Goal: Task Accomplishment & Management: Use online tool/utility

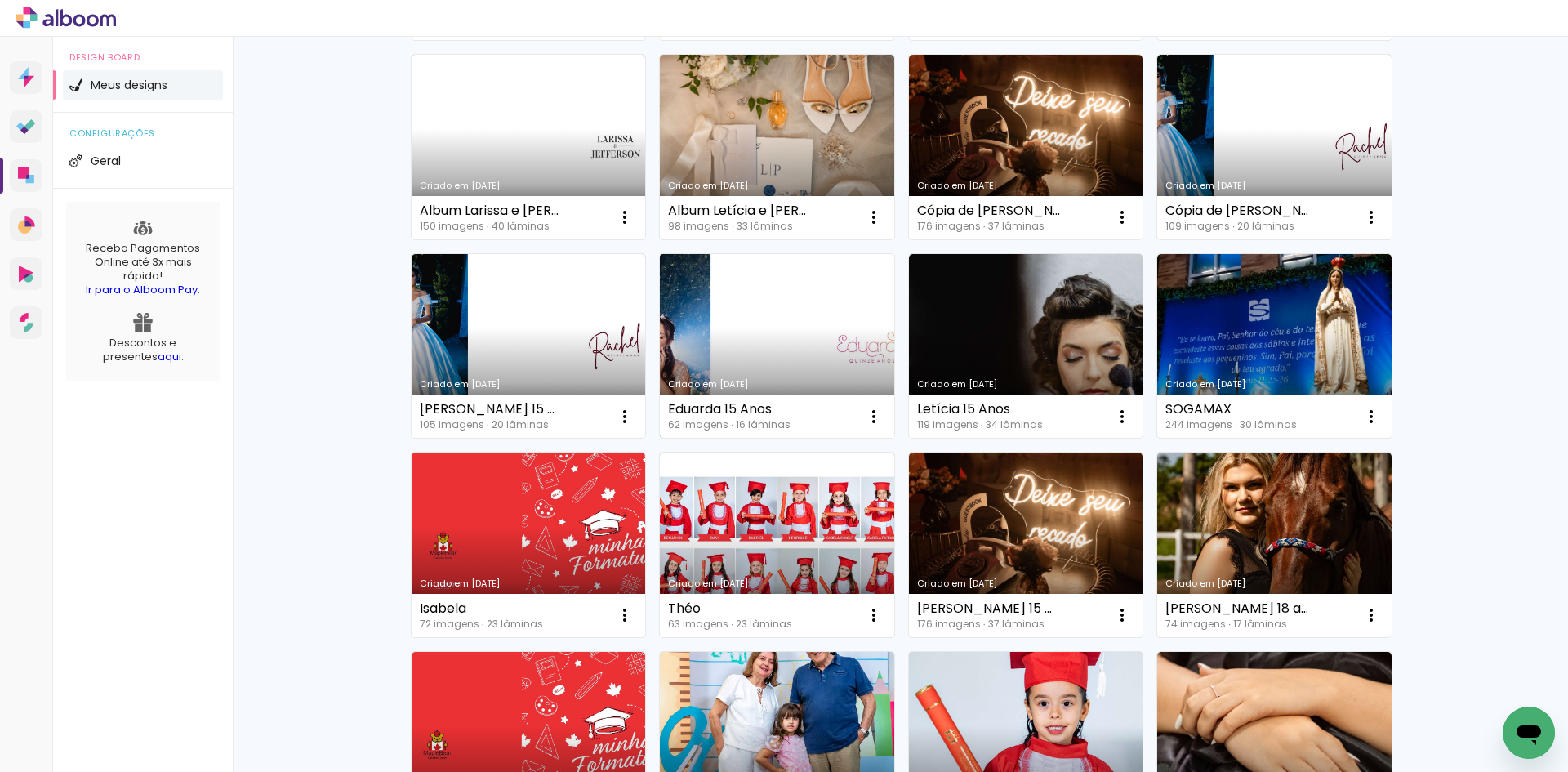
scroll to position [572, 0]
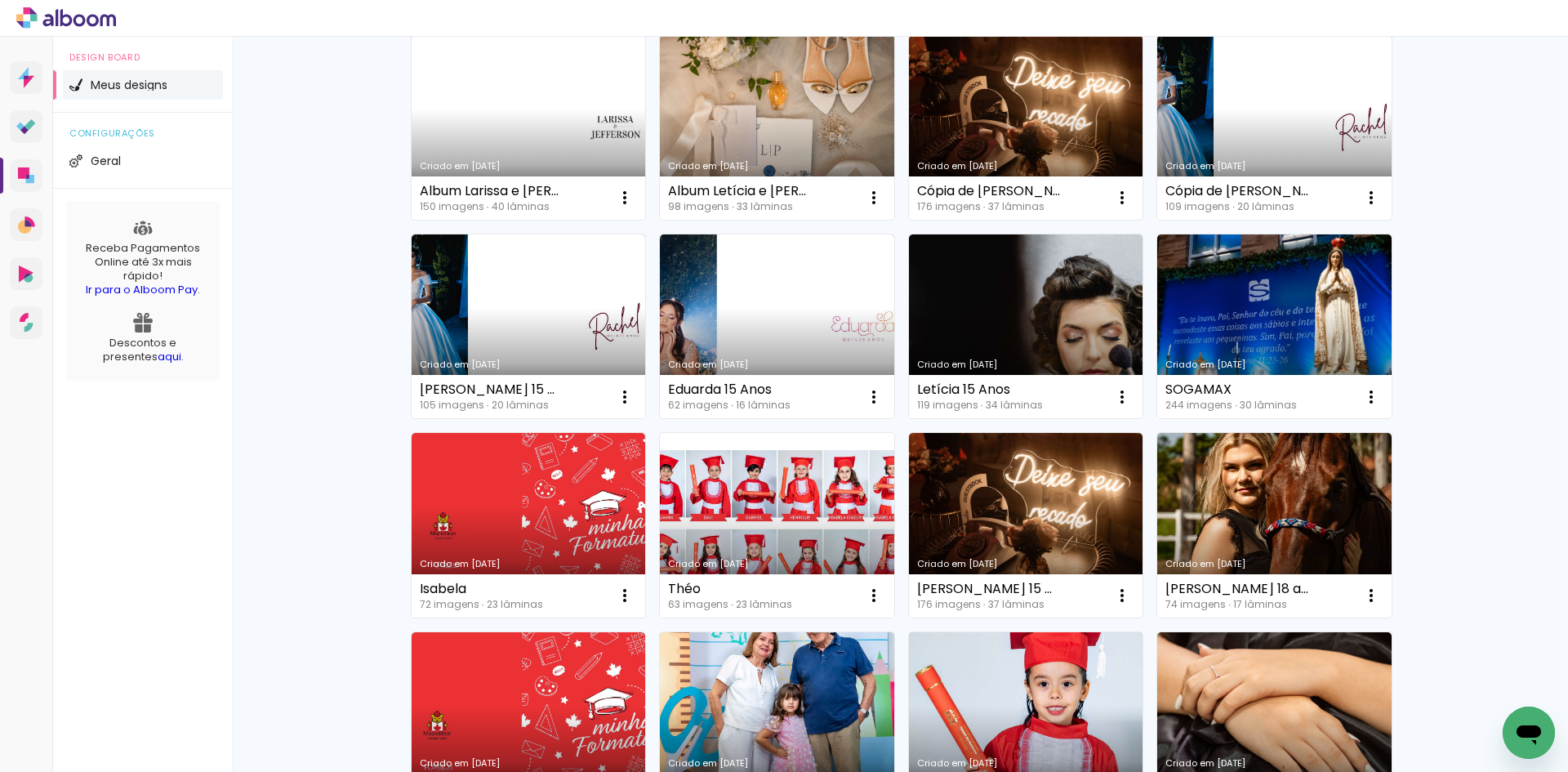
click at [762, 527] on link "Criado em 31/03/25" at bounding box center [777, 525] width 234 height 185
